Goal: Task Accomplishment & Management: Manage account settings

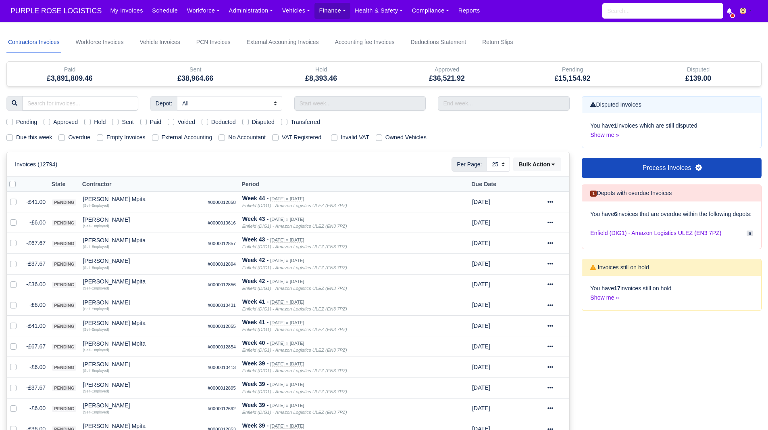
select select "25"
click at [325, 12] on link "Finance" at bounding box center [333, 11] width 36 height 16
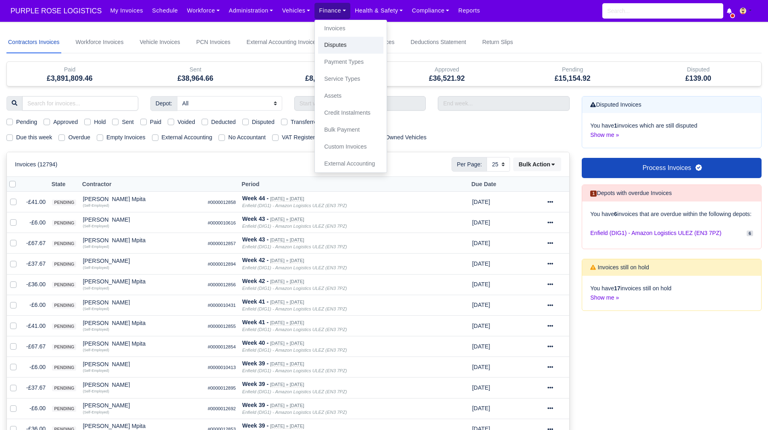
click at [346, 42] on link "Disputes" at bounding box center [350, 45] width 65 height 17
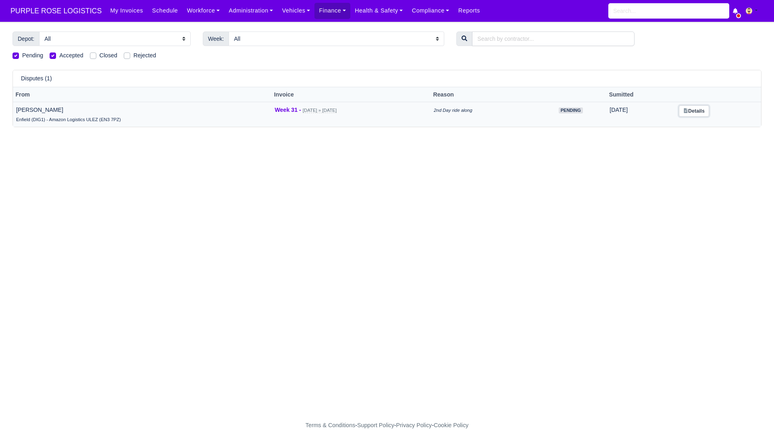
click at [700, 112] on link "Details" at bounding box center [694, 111] width 30 height 12
click at [315, 19] on link "Finance" at bounding box center [333, 11] width 36 height 16
click at [318, 29] on link "Invoices" at bounding box center [350, 28] width 65 height 17
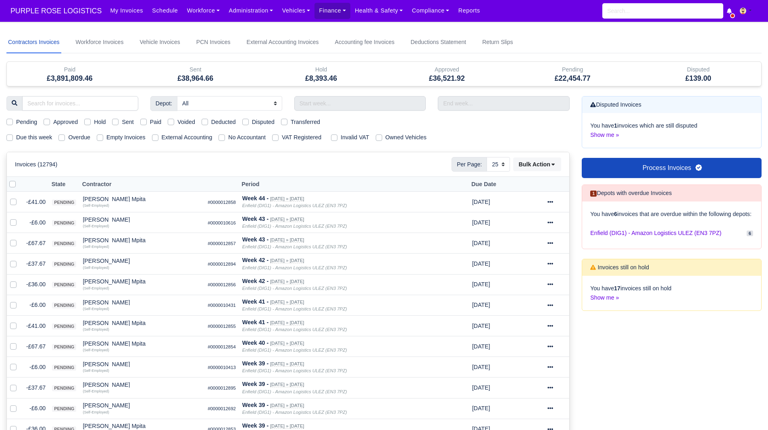
select select "25"
click at [89, 102] on input "search" at bounding box center [80, 103] width 116 height 15
type input "oluf"
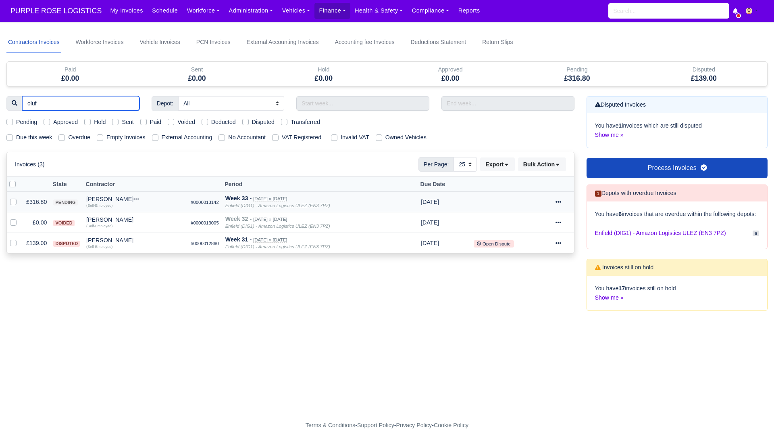
type input "oluf"
click at [107, 198] on div "[PERSON_NAME]" at bounding box center [135, 199] width 98 height 6
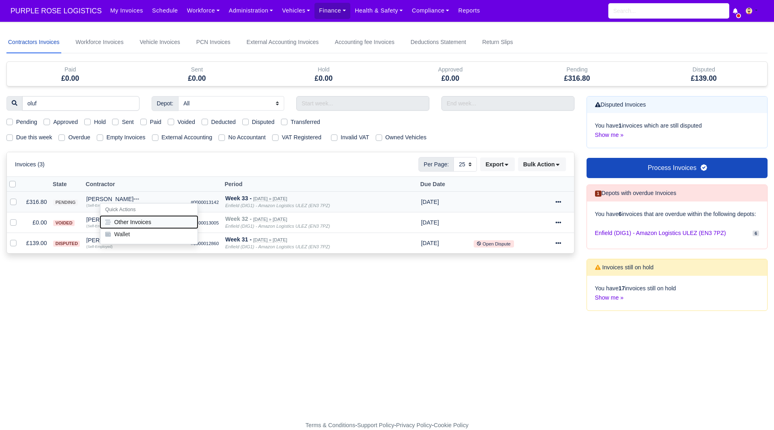
click at [141, 216] on button "Other Invoices" at bounding box center [148, 222] width 97 height 12
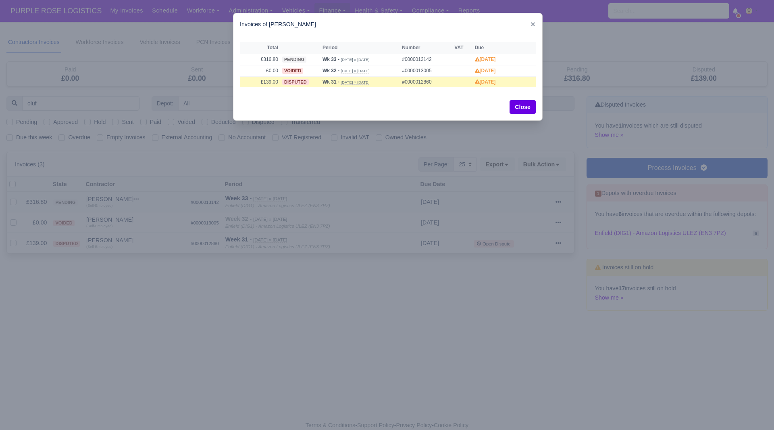
click at [141, 216] on div at bounding box center [387, 215] width 774 height 430
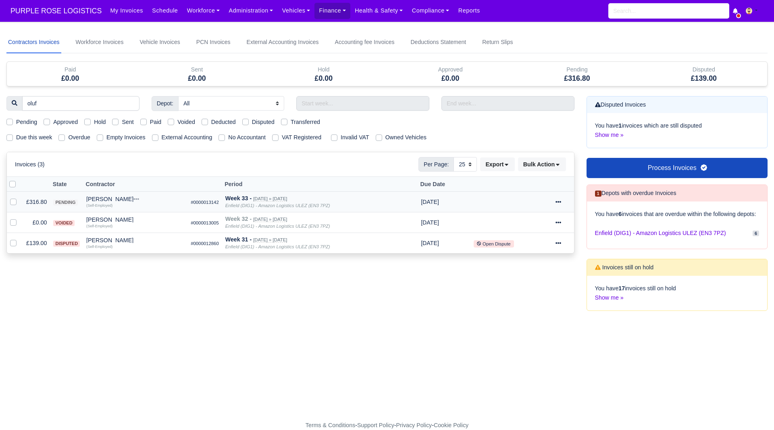
click at [556, 199] on icon at bounding box center [559, 202] width 6 height 6
click at [537, 225] on link "Show Invoice" at bounding box center [535, 226] width 72 height 13
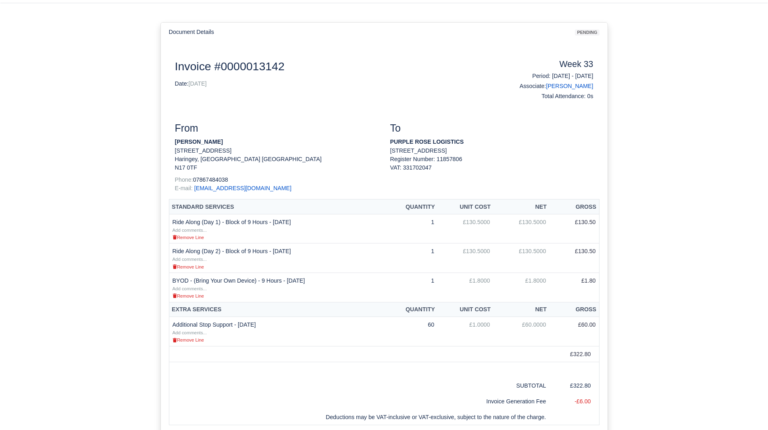
scroll to position [67, 0]
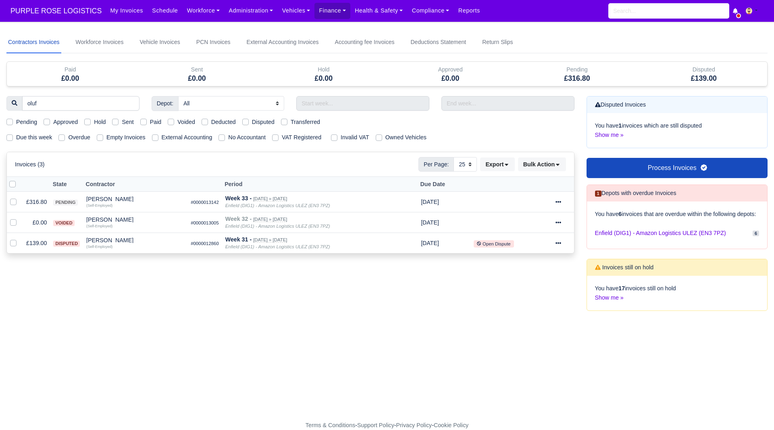
select select "25"
click at [316, 16] on link "Finance" at bounding box center [333, 11] width 36 height 16
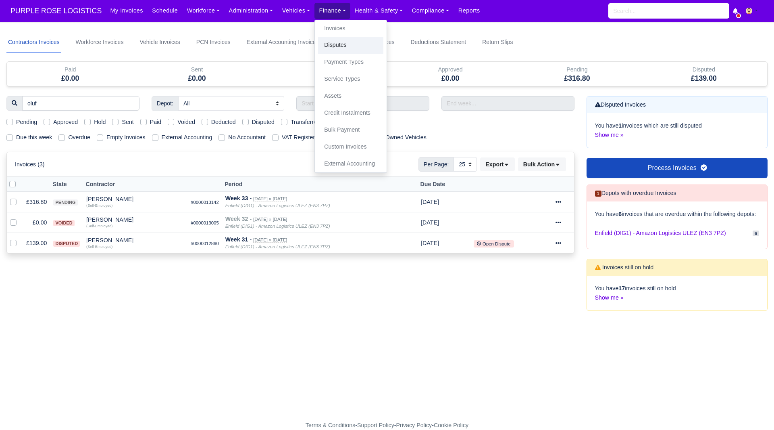
click at [336, 44] on link "Disputes" at bounding box center [350, 45] width 65 height 17
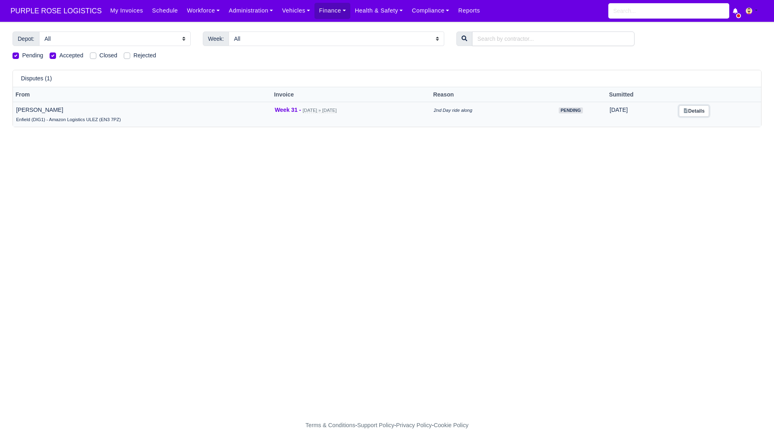
click at [707, 114] on link "Details" at bounding box center [694, 111] width 30 height 12
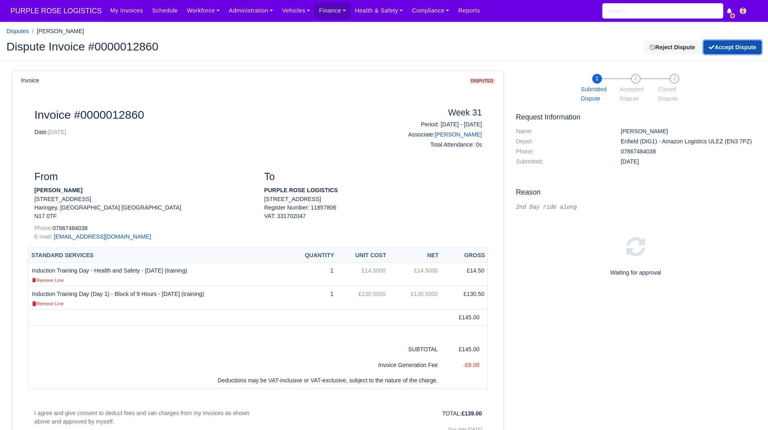
click at [730, 44] on button "Accept Dispute" at bounding box center [733, 47] width 58 height 14
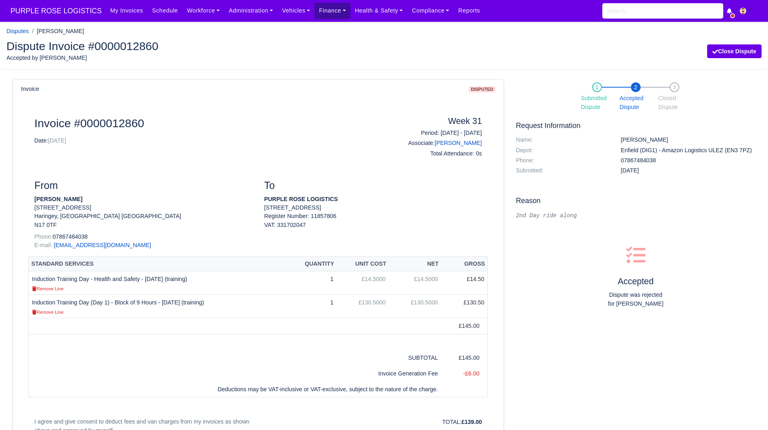
click at [322, 15] on link "Finance" at bounding box center [333, 11] width 36 height 16
click at [338, 50] on link "Disputes" at bounding box center [350, 45] width 65 height 17
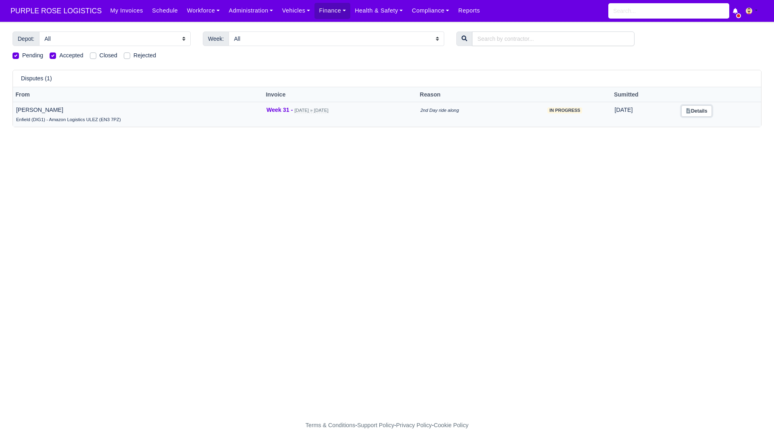
click at [701, 109] on link "Details" at bounding box center [697, 111] width 30 height 12
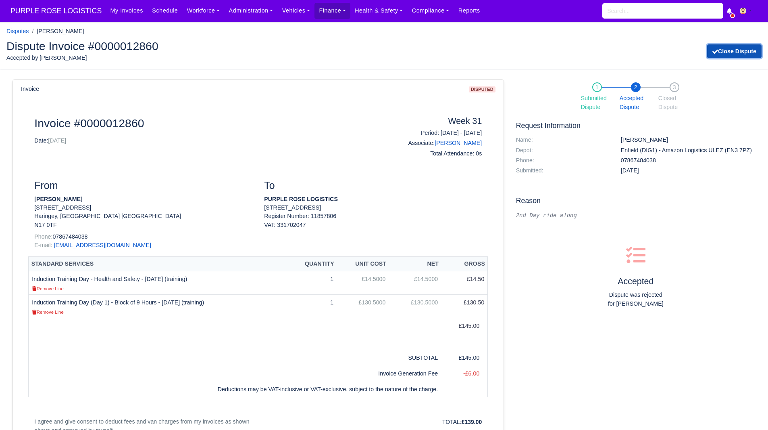
click at [744, 48] on button "Close Dispute" at bounding box center [734, 51] width 54 height 14
